Goal: Entertainment & Leisure: Consume media (video, audio)

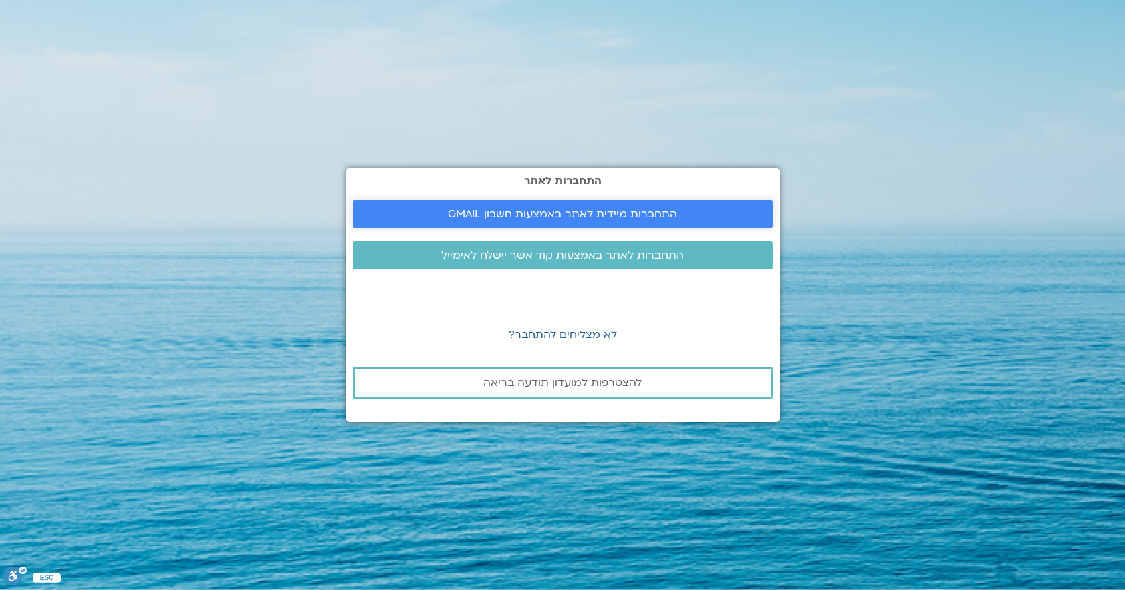
click at [570, 218] on span "התחברות מיידית לאתר באמצעות חשבון GMAIL" at bounding box center [562, 214] width 229 height 12
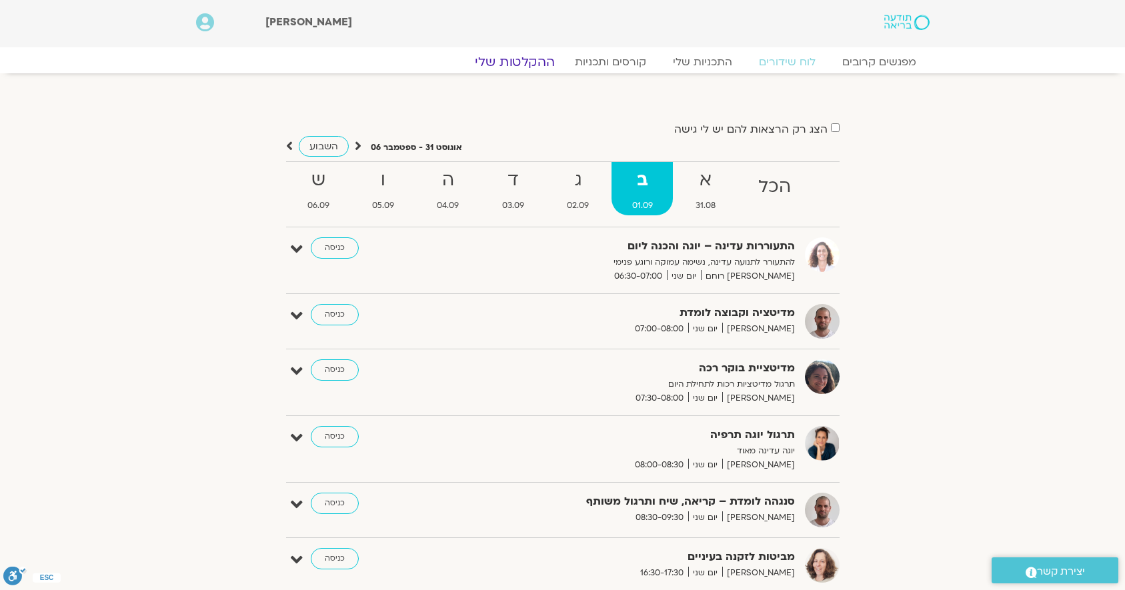
click at [524, 55] on link "ההקלטות שלי" at bounding box center [515, 62] width 112 height 16
click at [522, 67] on link "ההקלטות שלי" at bounding box center [515, 62] width 112 height 16
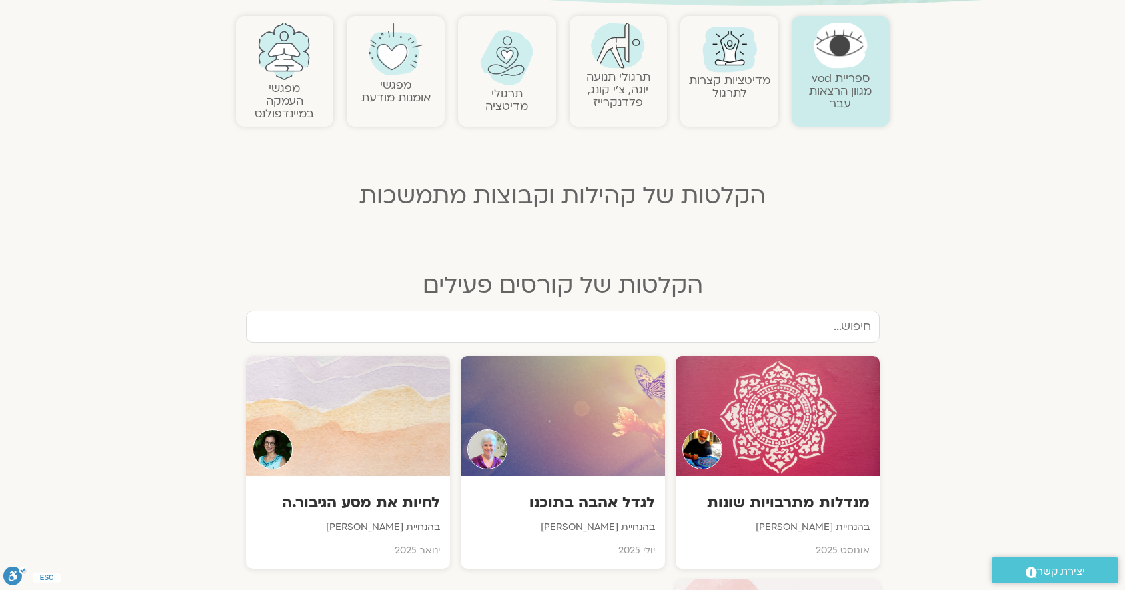
scroll to position [285, 0]
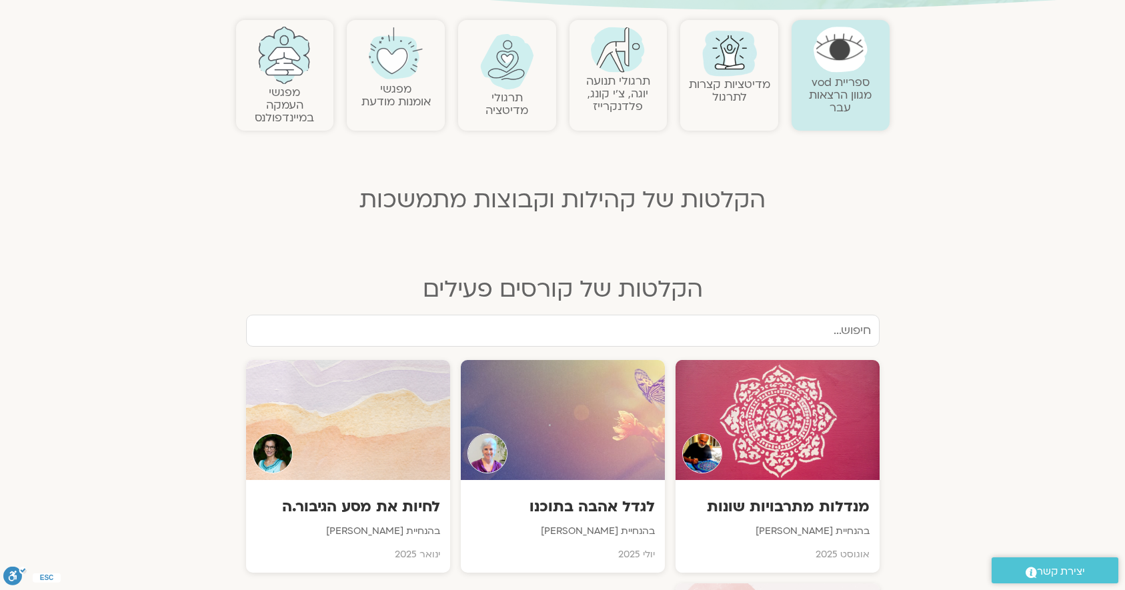
click at [746, 91] on link "מדיטציות קצרות לתרגול" at bounding box center [729, 91] width 81 height 28
click at [504, 85] on img at bounding box center [507, 61] width 54 height 55
click at [504, 73] on img at bounding box center [507, 61] width 54 height 55
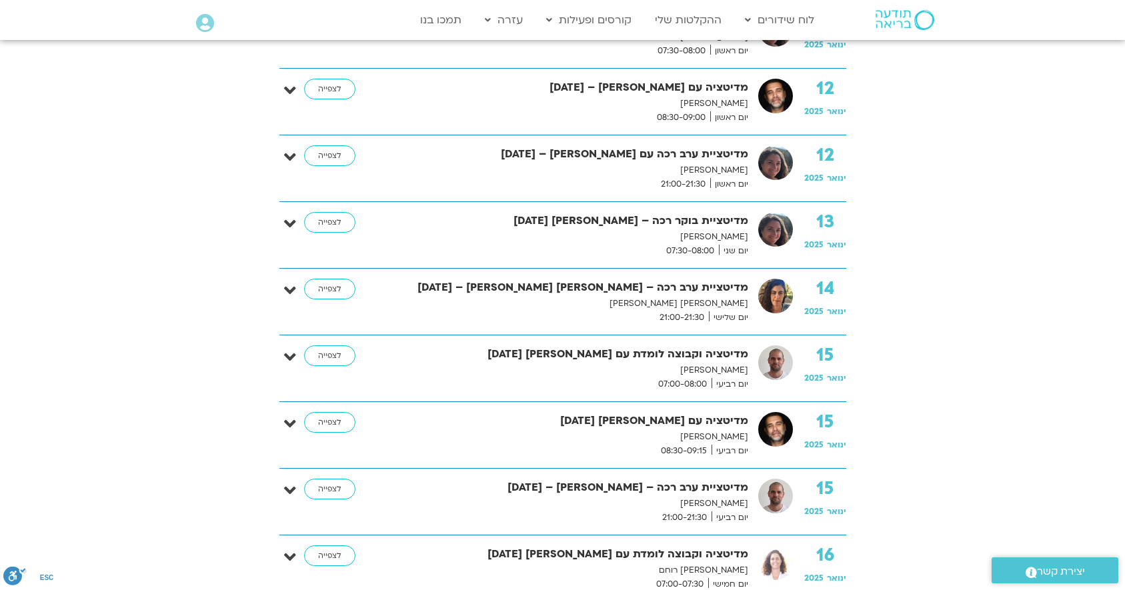
scroll to position [6608, 0]
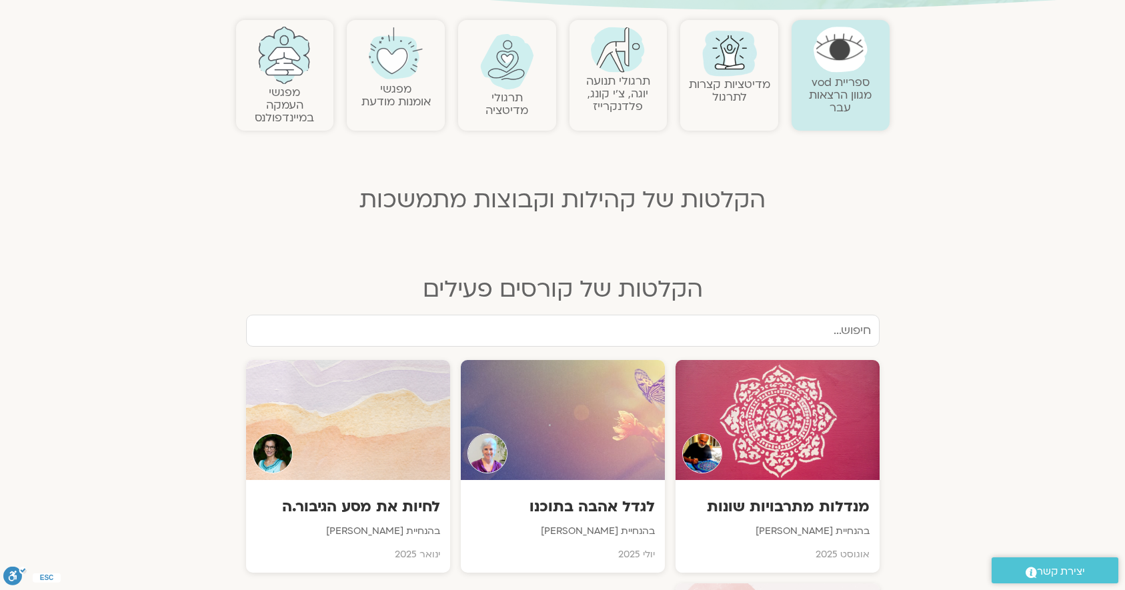
click at [628, 91] on link "תרגולי תנועה יוגה, צ׳י קונג, פלדנקרייז" at bounding box center [618, 93] width 64 height 41
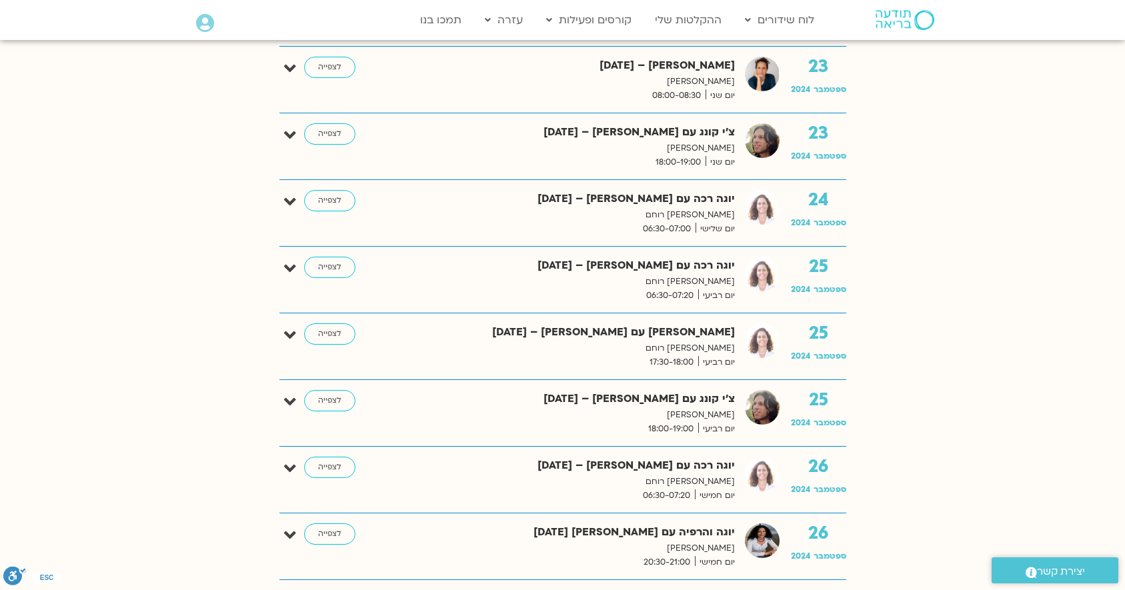
scroll to position [2825, 0]
click at [336, 341] on link "לצפייה" at bounding box center [329, 333] width 51 height 21
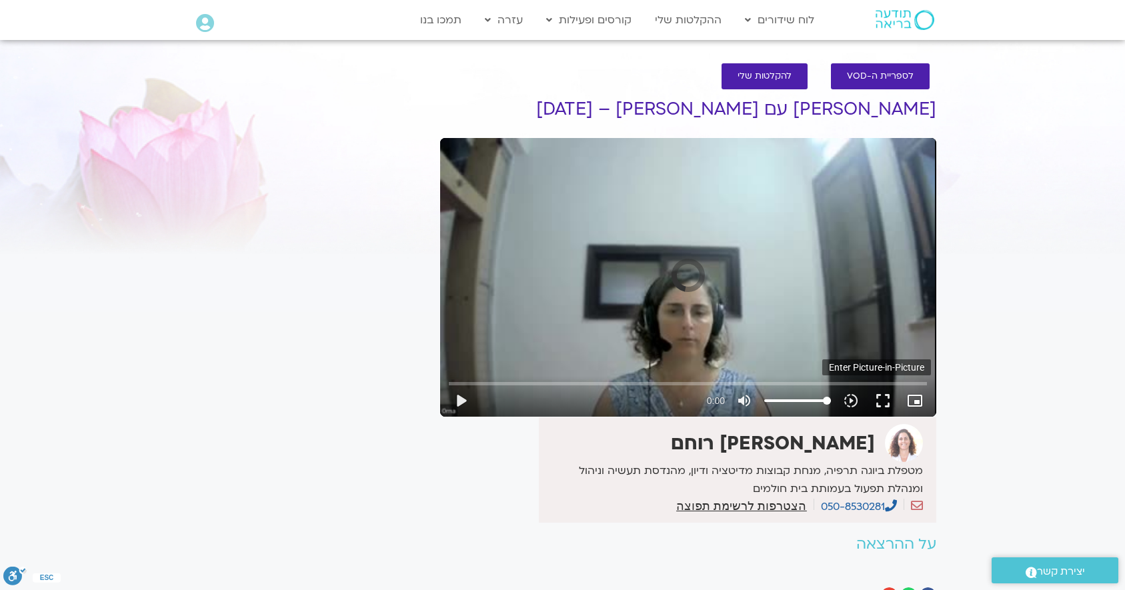
click at [913, 399] on icon "picture_in_picture_alt" at bounding box center [915, 401] width 16 height 16
click at [887, 402] on button "fullscreen" at bounding box center [883, 401] width 32 height 32
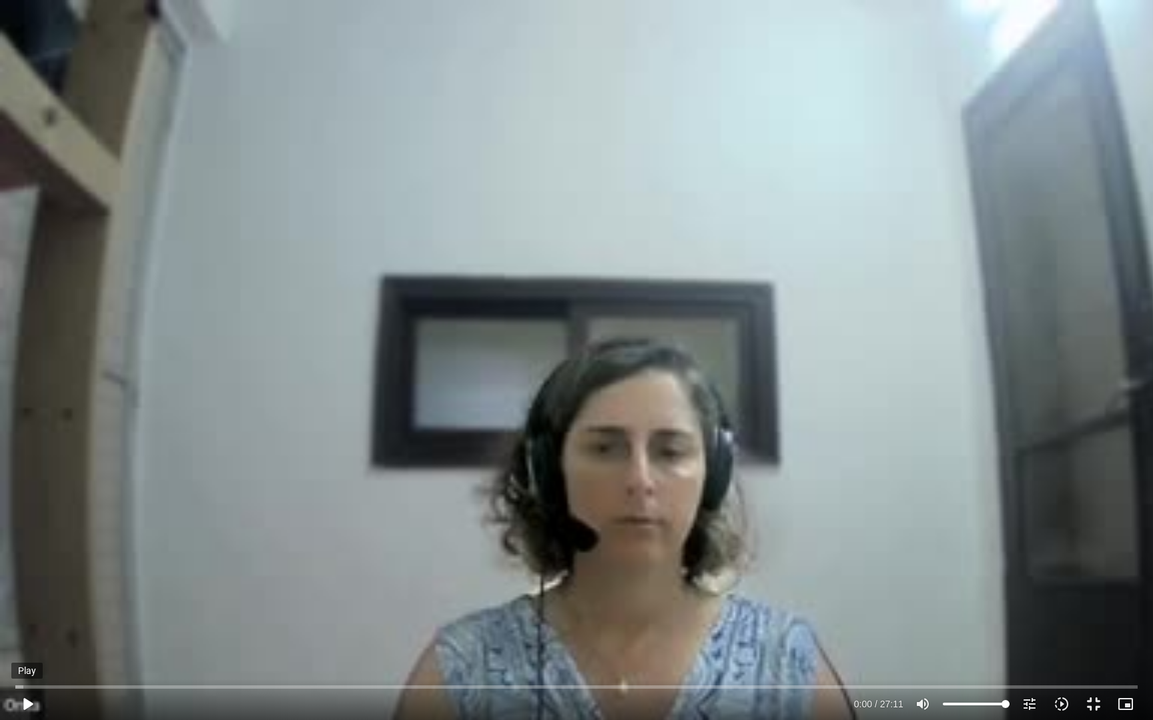
click at [27, 590] on button "play_arrow" at bounding box center [27, 704] width 32 height 32
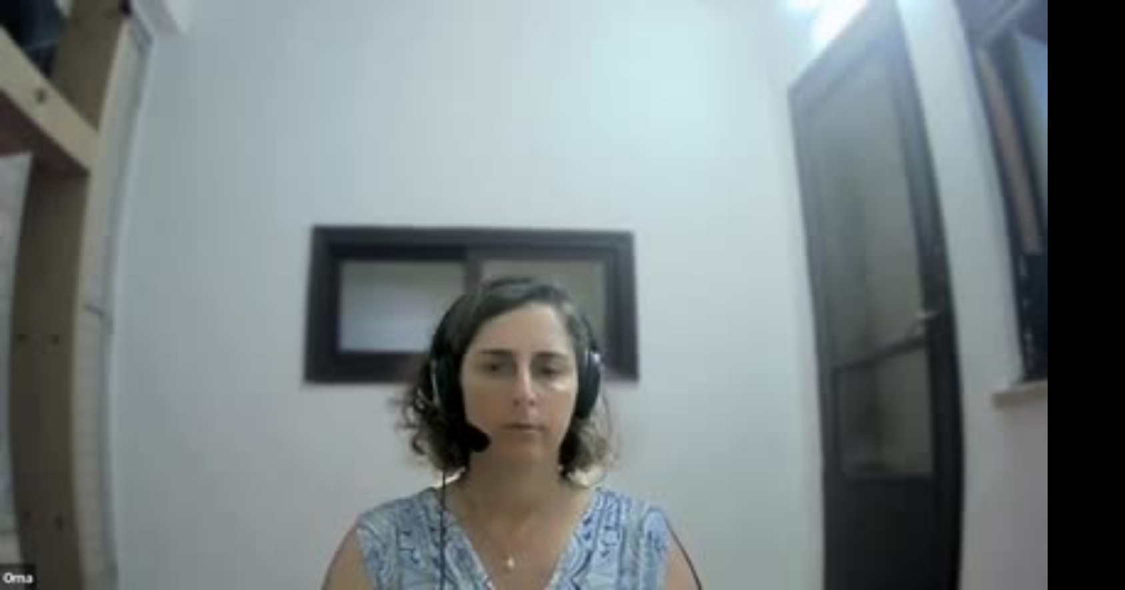
scroll to position [332, 0]
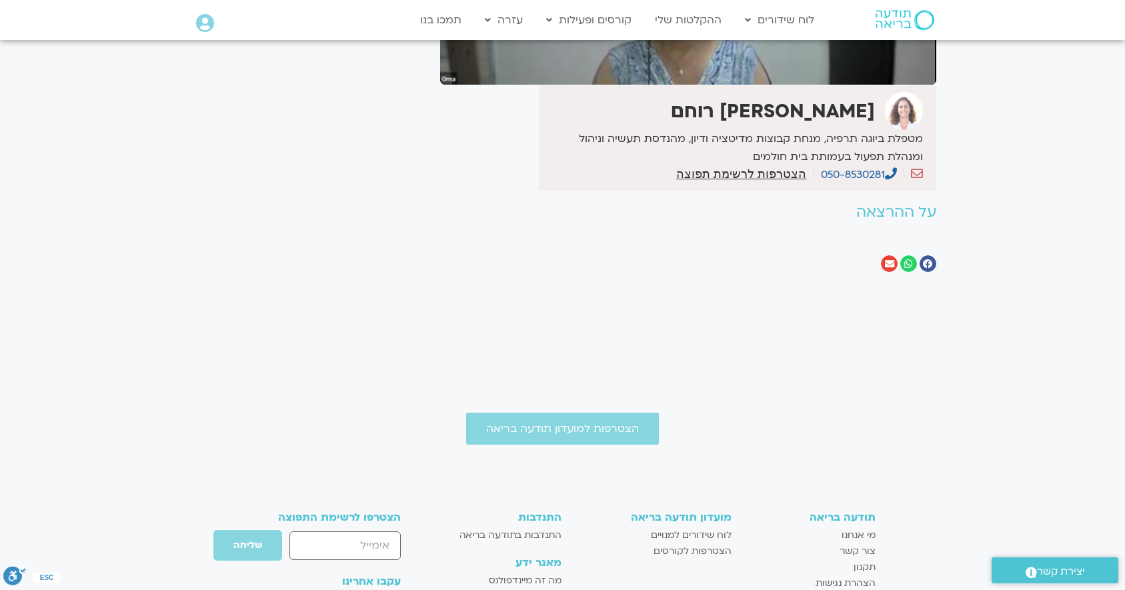
type input "1622.218739"
click at [350, 109] on div "It seems we can't find what you're looking for. It seems we can't find what you…" at bounding box center [308, 18] width 251 height 548
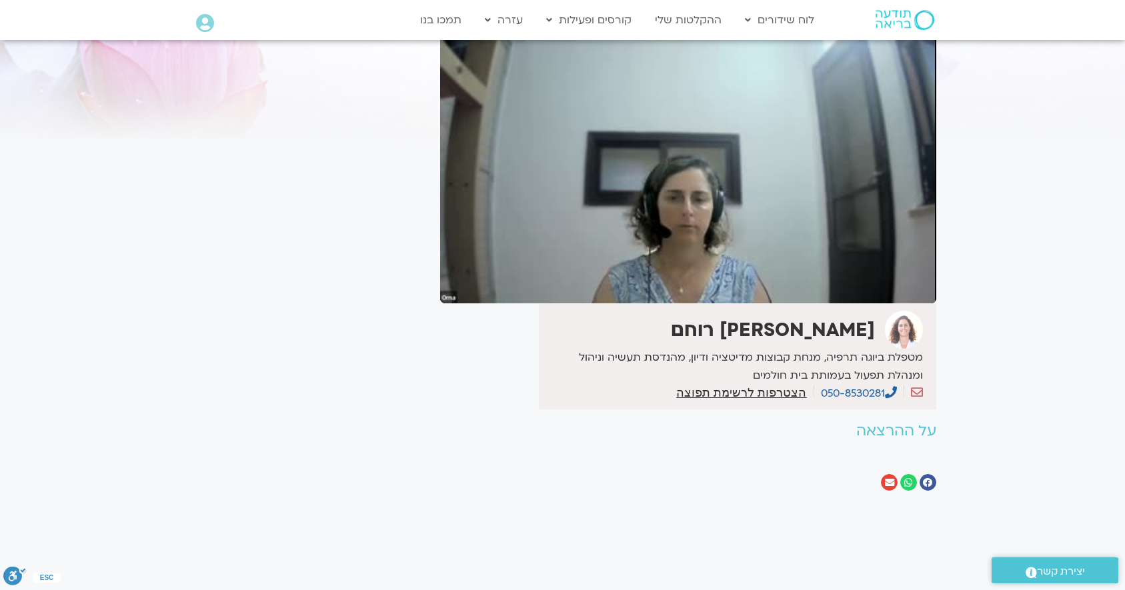
scroll to position [0, 0]
